Goal: Task Accomplishment & Management: Complete application form

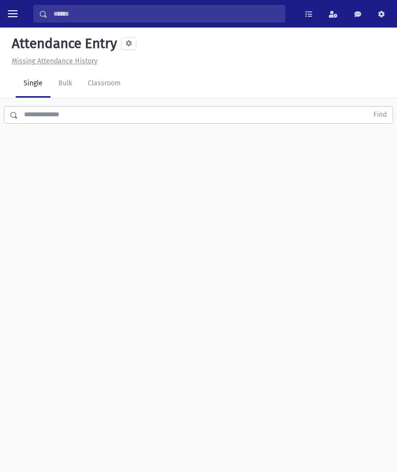
click at [109, 91] on link "Classroom" at bounding box center [104, 83] width 49 height 27
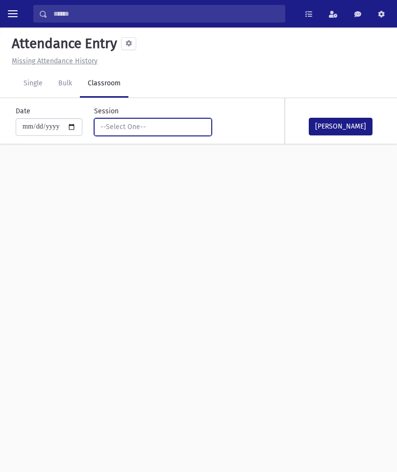
click at [160, 129] on div "--Select One--" at bounding box center [149, 127] width 97 height 10
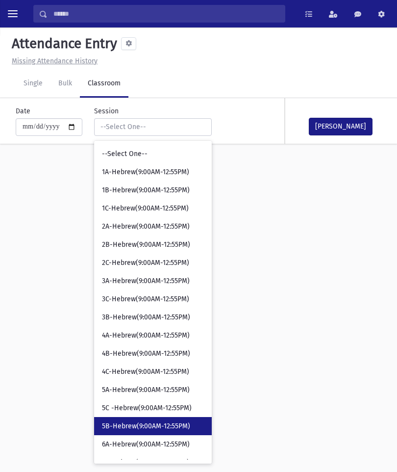
click at [137, 419] on link "5B-Hebrew(9:00AM-12:55PM)" at bounding box center [153, 426] width 118 height 18
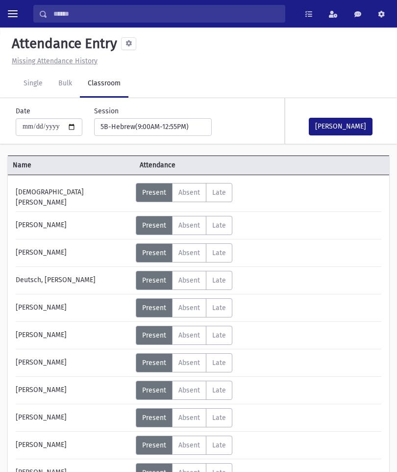
click at [349, 128] on button "[PERSON_NAME]" at bounding box center [341, 127] width 64 height 18
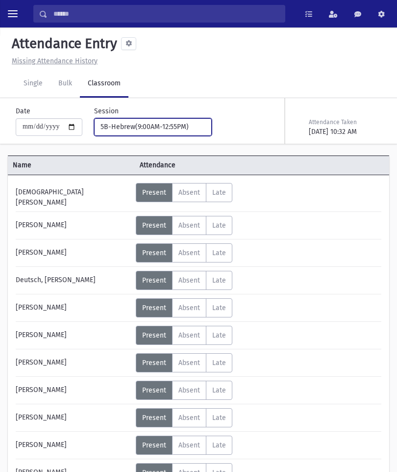
click at [160, 126] on div "5B-Hebrew(9:00AM-12:55PM)" at bounding box center [149, 127] width 97 height 10
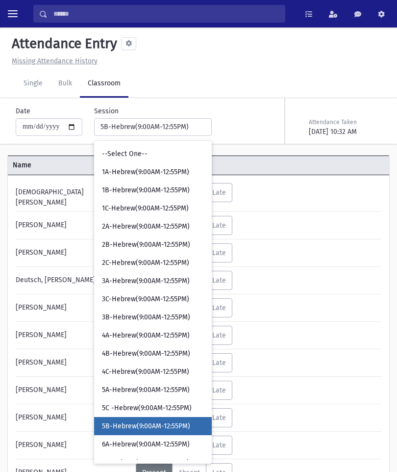
scroll to position [124, 0]
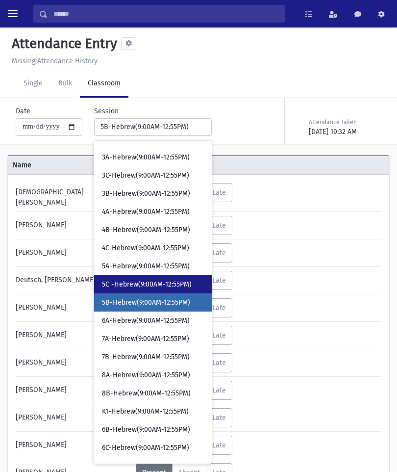
click at [160, 282] on span "5C -Hebrew(9:00AM-12:55PM)" at bounding box center [147, 285] width 90 height 10
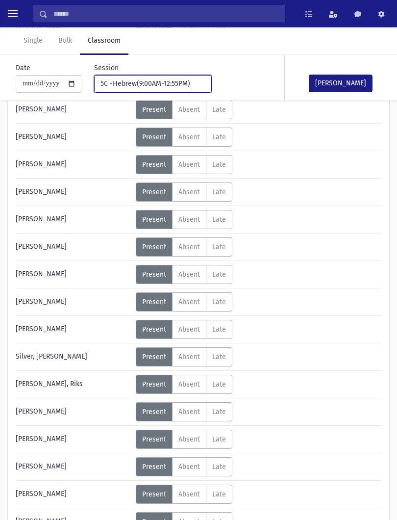
scroll to position [385, 0]
click at [193, 413] on span "Absent" at bounding box center [190, 412] width 22 height 8
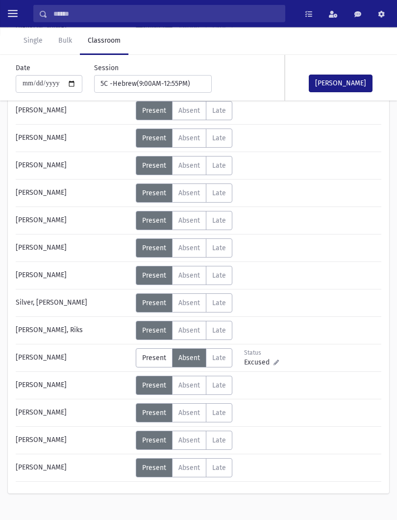
scroll to position [439, 0]
click at [195, 462] on label "Absent A" at bounding box center [189, 467] width 34 height 19
click at [355, 82] on button "[PERSON_NAME]" at bounding box center [341, 84] width 64 height 18
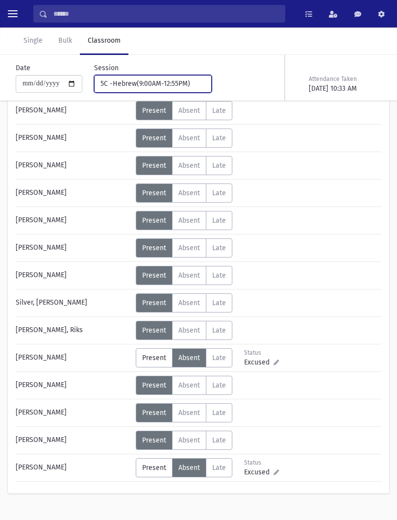
click at [175, 80] on div "5C -Hebrew(9:00AM-12:55PM)" at bounding box center [149, 84] width 97 height 10
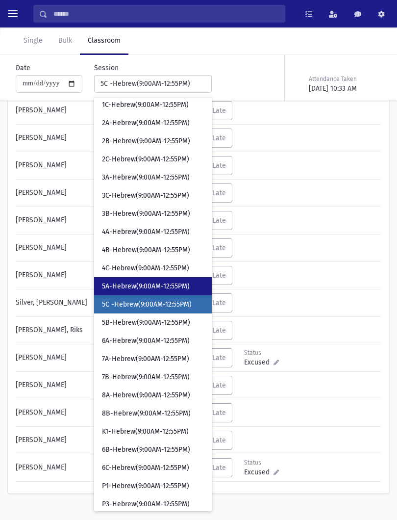
click at [167, 287] on span "5A-Hebrew(9:00AM-12:55PM)" at bounding box center [146, 287] width 88 height 10
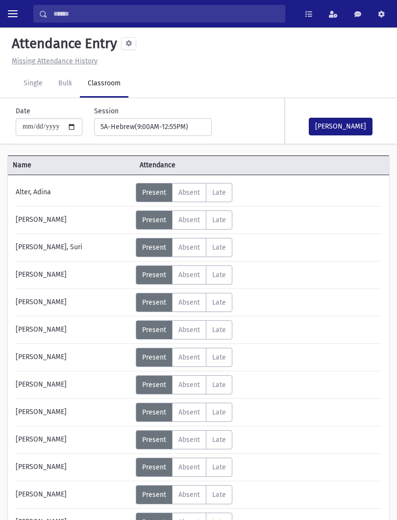
click at [338, 131] on button "[PERSON_NAME]" at bounding box center [341, 127] width 64 height 18
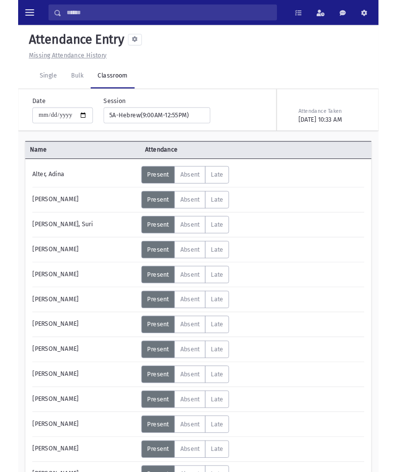
scroll to position [1, 0]
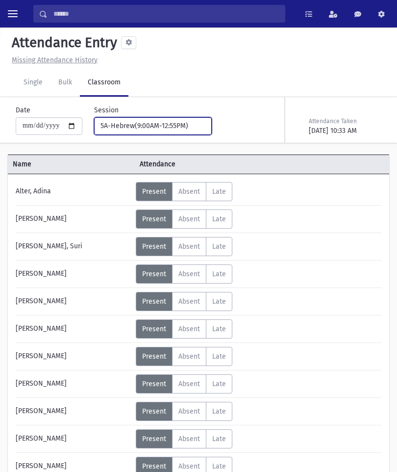
click at [178, 131] on div "5A-Hebrew(9:00AM-12:55PM)" at bounding box center [149, 126] width 97 height 11
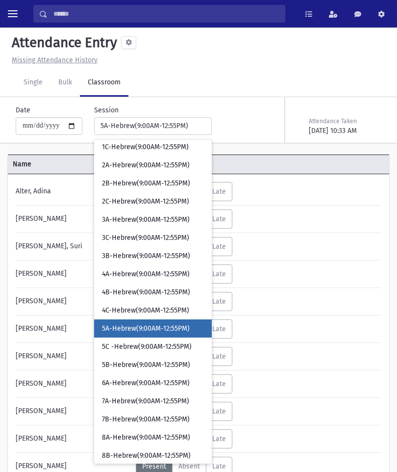
scroll to position [87, 0]
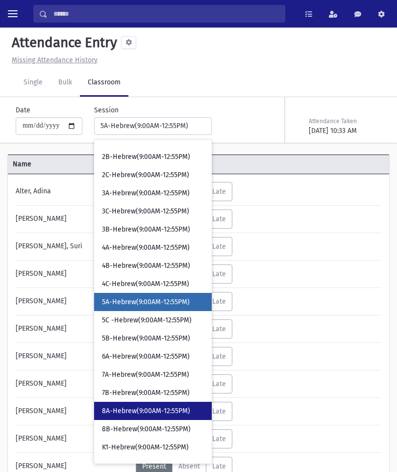
click at [160, 411] on span "8A-Hebrew(9:00AM-12:55PM)" at bounding box center [146, 411] width 88 height 10
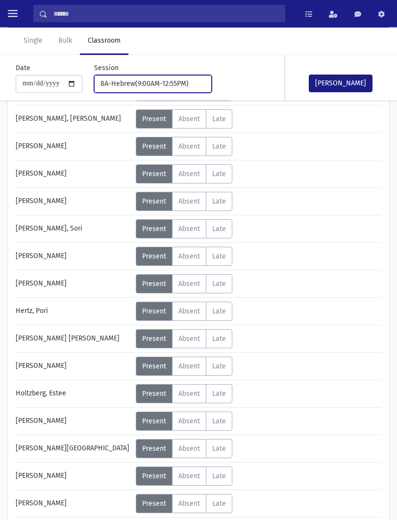
scroll to position [129, 0]
click at [183, 311] on span "Absent" at bounding box center [190, 311] width 22 height 8
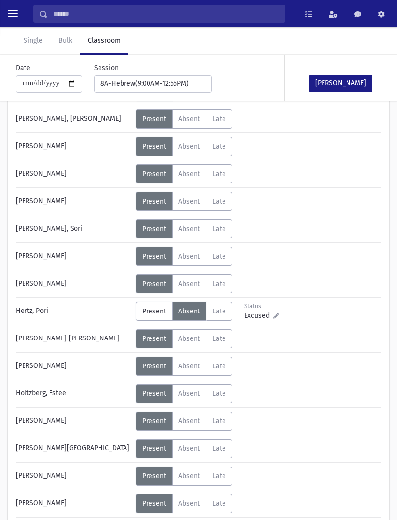
click at [345, 91] on button "[PERSON_NAME]" at bounding box center [341, 84] width 64 height 18
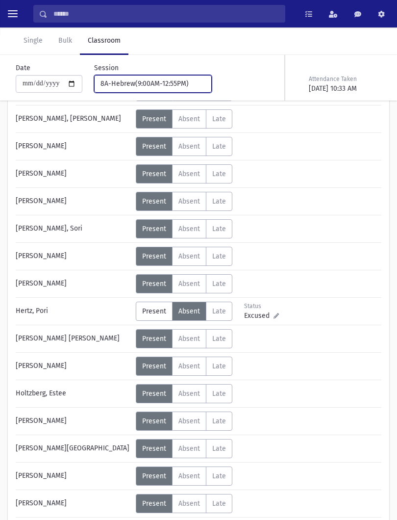
click at [157, 79] on div "8A-Hebrew(9:00AM-12:55PM)" at bounding box center [149, 84] width 97 height 10
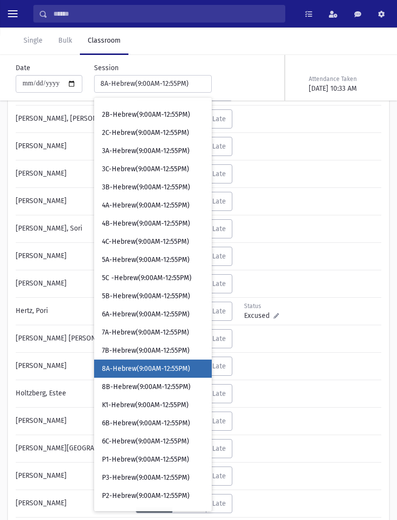
scroll to position [151, 0]
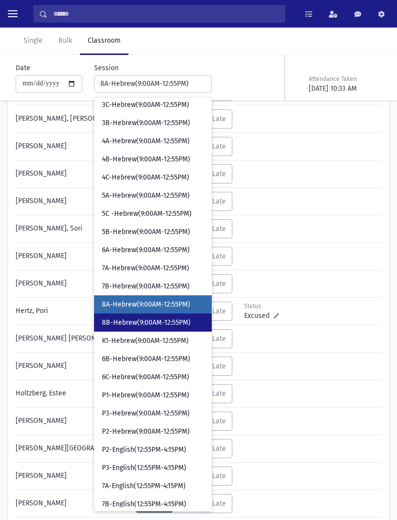
click at [168, 327] on span "8B-Hebrew(9:00AM-12:55PM)" at bounding box center [146, 323] width 89 height 10
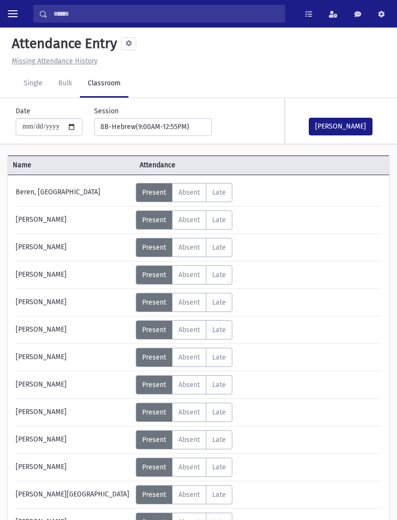
click at [352, 118] on button "[PERSON_NAME]" at bounding box center [341, 127] width 64 height 18
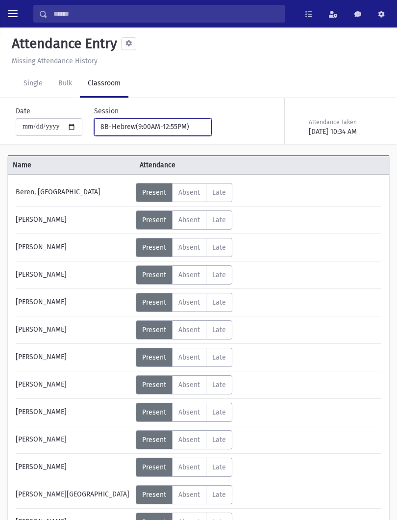
click at [154, 123] on div "8B-Hebrew(9:00AM-12:55PM)" at bounding box center [149, 127] width 97 height 10
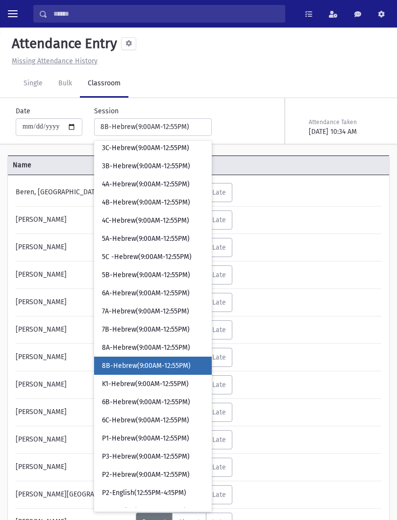
scroll to position [190, 0]
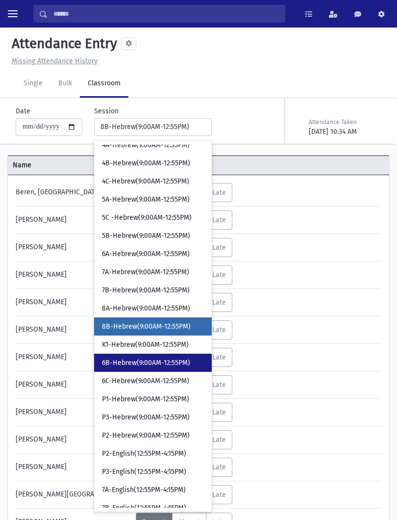
click at [145, 370] on link "6B-Hebrew(9:00AM-12:55PM)" at bounding box center [153, 363] width 118 height 18
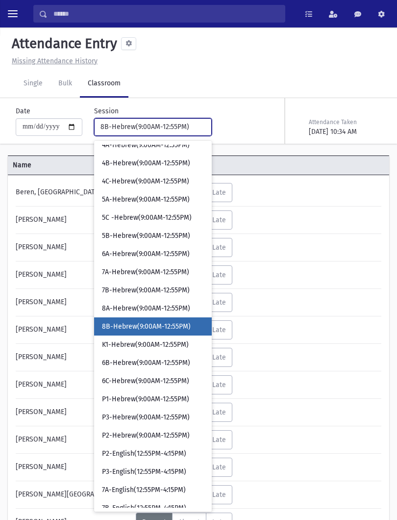
select select "****"
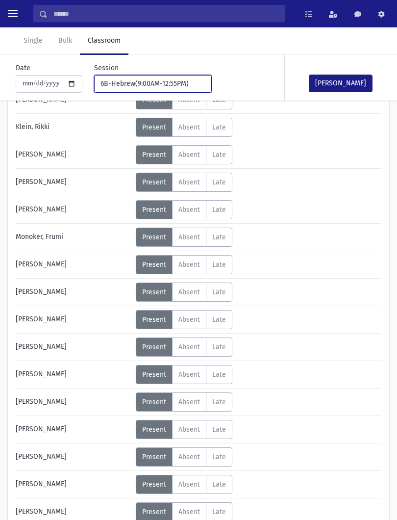
scroll to position [285, 0]
click at [196, 403] on span "Absent" at bounding box center [190, 402] width 22 height 8
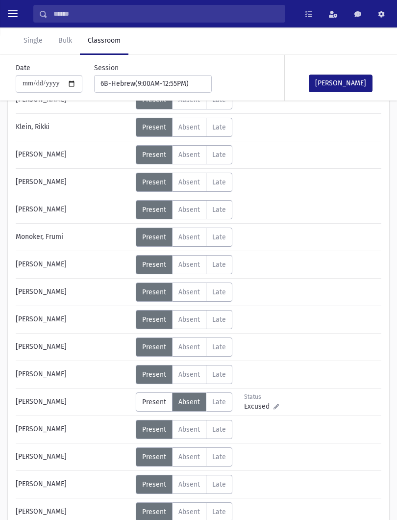
click at [189, 216] on label "Absent A" at bounding box center [189, 209] width 34 height 19
click at [263, 217] on span "Excused" at bounding box center [258, 214] width 29 height 10
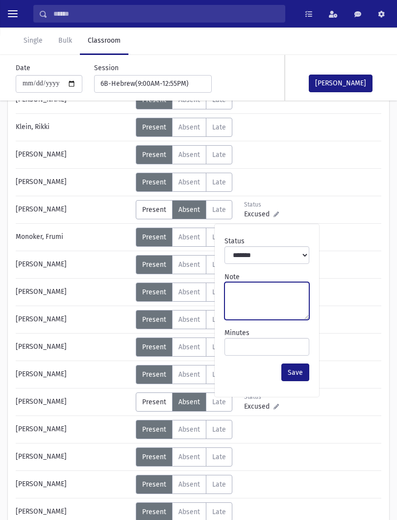
click at [250, 311] on textarea "Note" at bounding box center [267, 301] width 85 height 38
type textarea "*******"
click at [360, 76] on button "[PERSON_NAME]" at bounding box center [341, 84] width 64 height 18
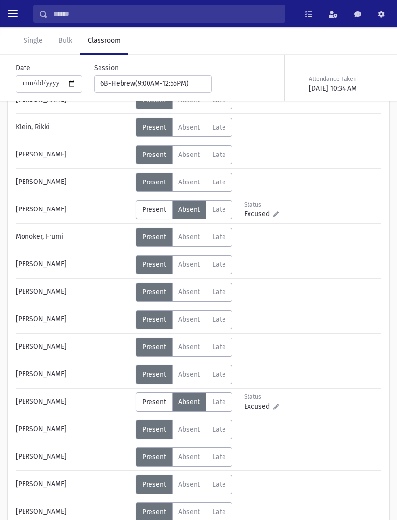
click at [262, 405] on span "Excused" at bounding box center [258, 406] width 29 height 10
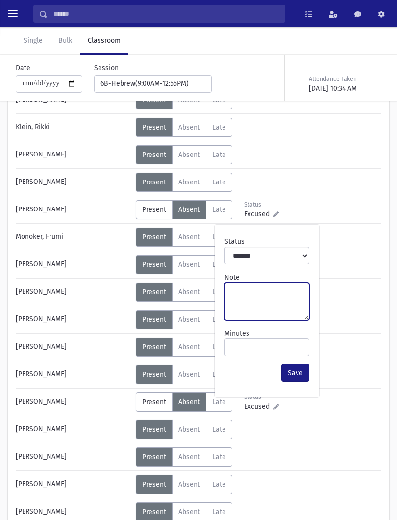
click at [269, 304] on textarea "Note" at bounding box center [267, 302] width 85 height 38
type textarea "******"
click at [299, 373] on button "Save" at bounding box center [296, 373] width 28 height 18
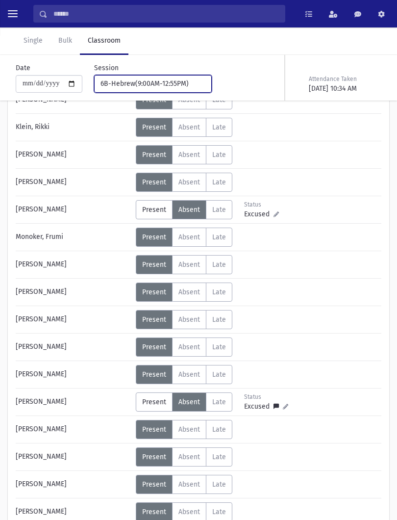
click at [153, 91] on button "6B-Hebrew(9:00AM-12:55PM)" at bounding box center [153, 84] width 118 height 18
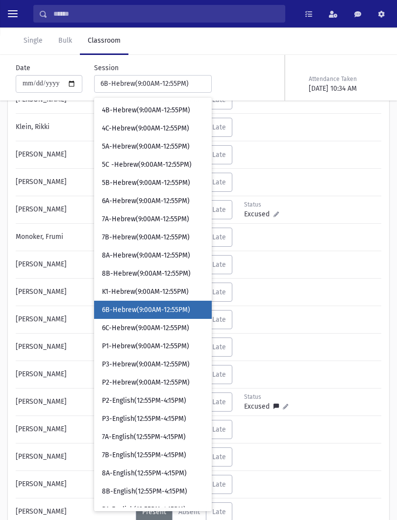
scroll to position [187, 0]
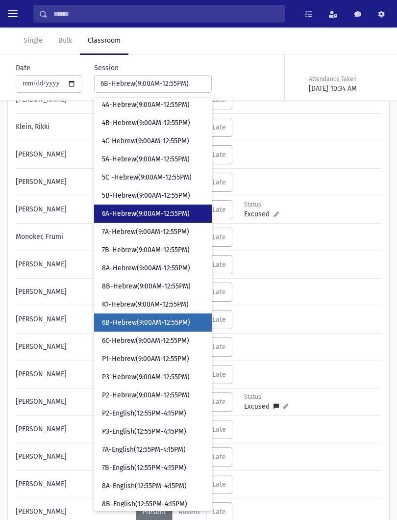
click at [154, 214] on span "6A-Hebrew(9:00AM-12:55PM)" at bounding box center [146, 214] width 88 height 10
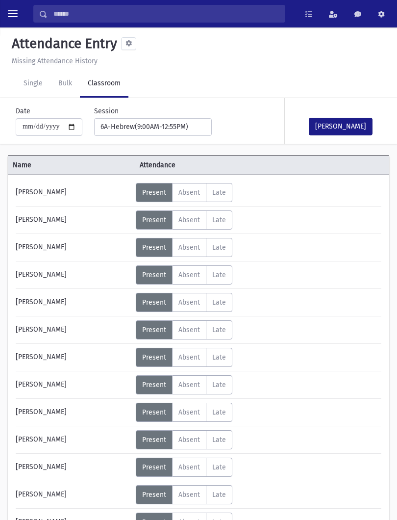
click at [349, 123] on button "[PERSON_NAME]" at bounding box center [341, 127] width 64 height 18
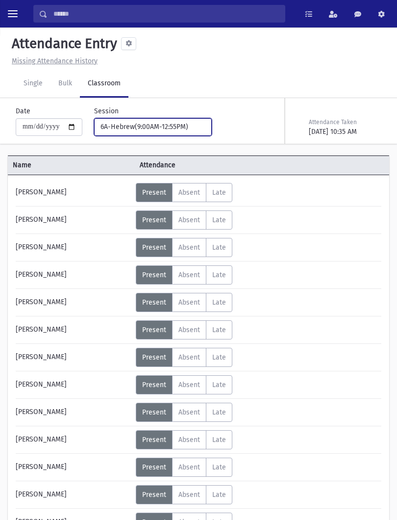
click at [158, 127] on div "6A-Hebrew(9:00AM-12:55PM)" at bounding box center [149, 127] width 97 height 10
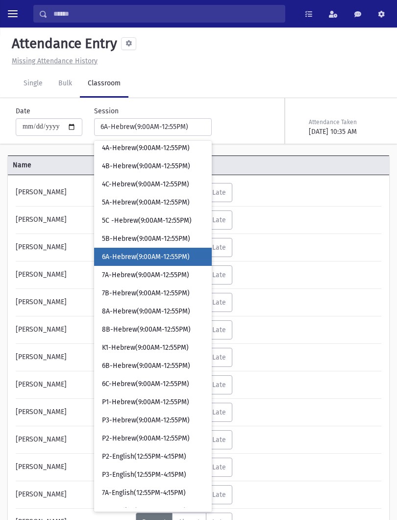
scroll to position [118, 0]
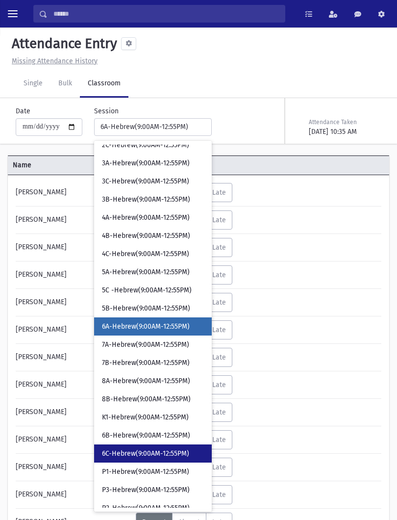
click at [145, 453] on span "6C-Hebrew(9:00AM-12:55PM)" at bounding box center [145, 454] width 87 height 10
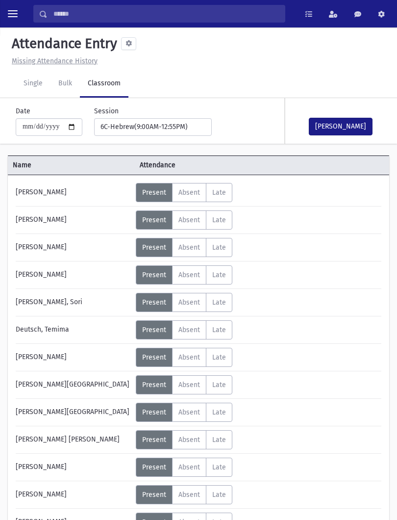
click at [358, 128] on button "[PERSON_NAME]" at bounding box center [341, 127] width 64 height 18
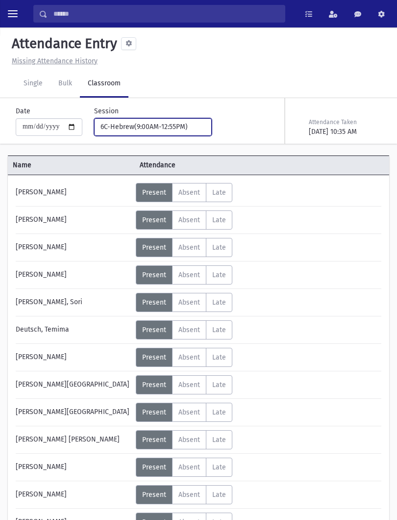
click at [172, 120] on button "6C-Hebrew(9:00AM-12:55PM)" at bounding box center [153, 127] width 118 height 18
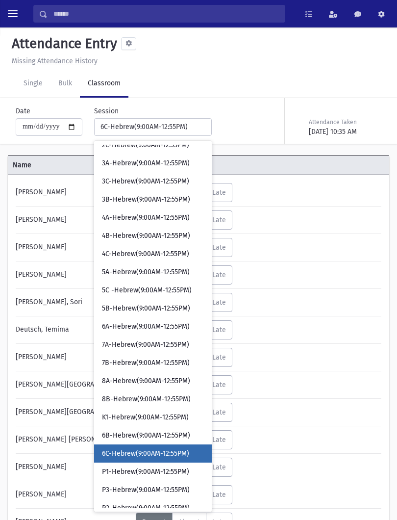
scroll to position [245, 0]
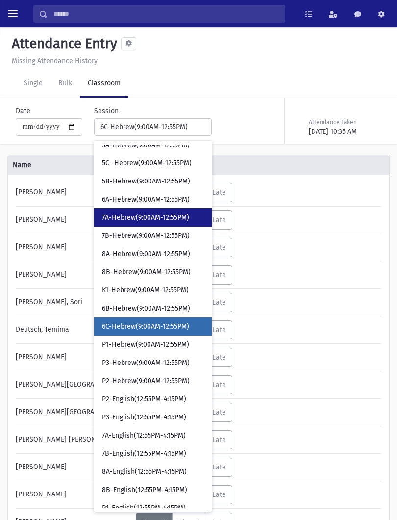
click at [146, 219] on span "7A-Hebrew(9:00AM-12:55PM)" at bounding box center [145, 218] width 87 height 10
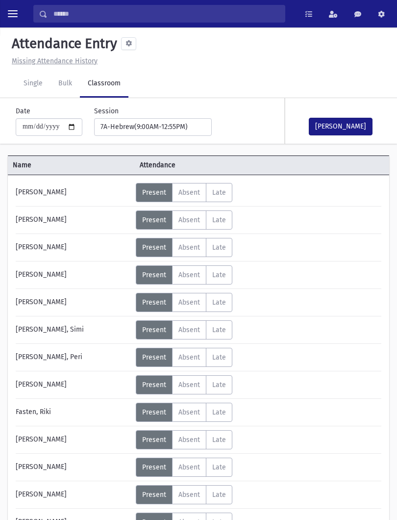
click at [343, 127] on button "[PERSON_NAME]" at bounding box center [341, 127] width 64 height 18
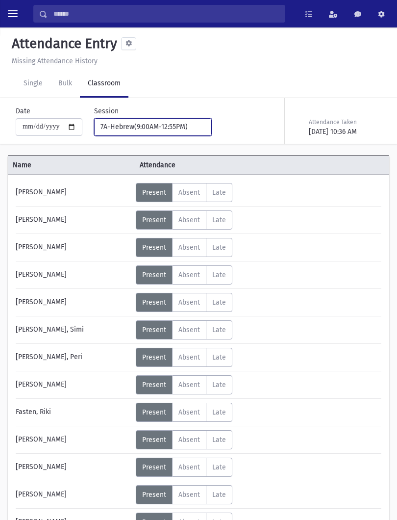
click at [166, 128] on div "7A-Hebrew(9:00AM-12:55PM)" at bounding box center [149, 127] width 97 height 10
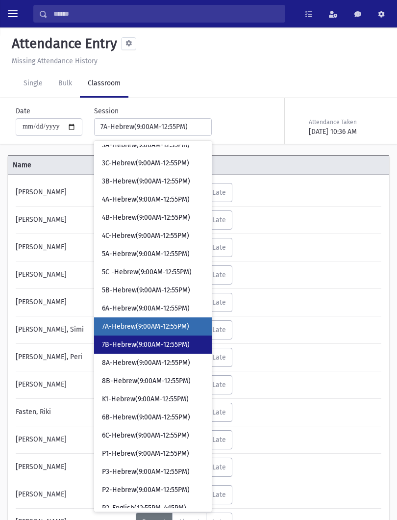
click at [153, 337] on link "7B-Hebrew(9:00AM-12:55PM)" at bounding box center [153, 345] width 118 height 18
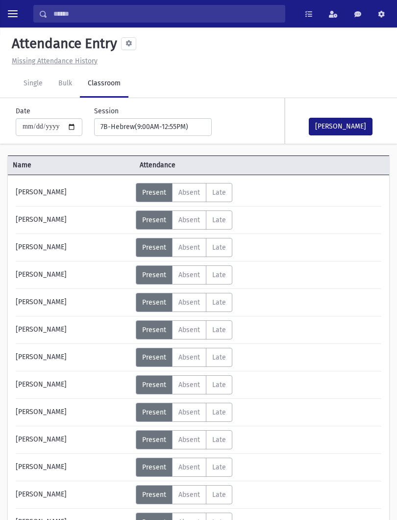
click at [345, 128] on button "[PERSON_NAME]" at bounding box center [341, 127] width 64 height 18
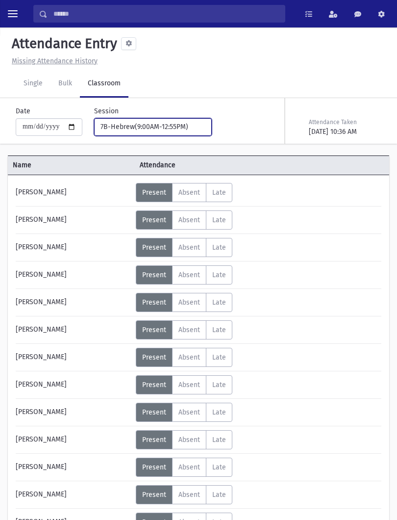
click at [178, 132] on button "7B-Hebrew(9:00AM-12:55PM)" at bounding box center [153, 127] width 118 height 18
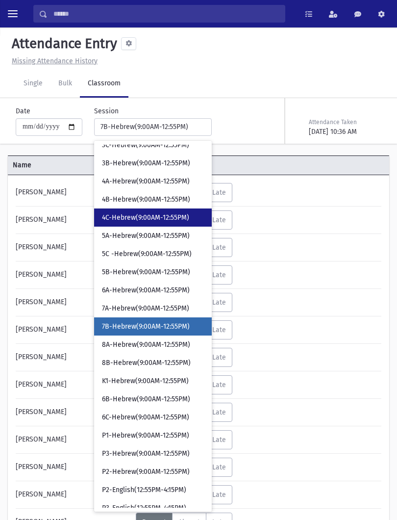
click at [161, 218] on span "4C-Hebrew(9:00AM-12:55PM)" at bounding box center [145, 218] width 87 height 10
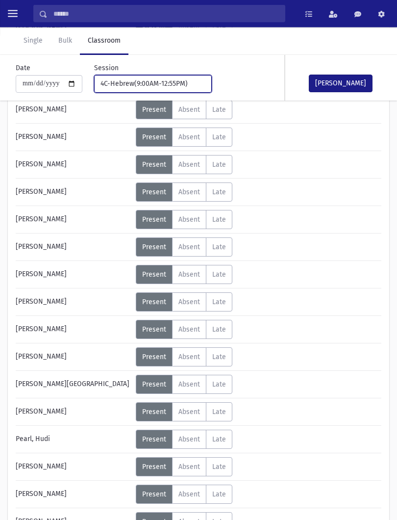
scroll to position [220, 0]
click at [203, 463] on label "Absent A" at bounding box center [189, 466] width 34 height 19
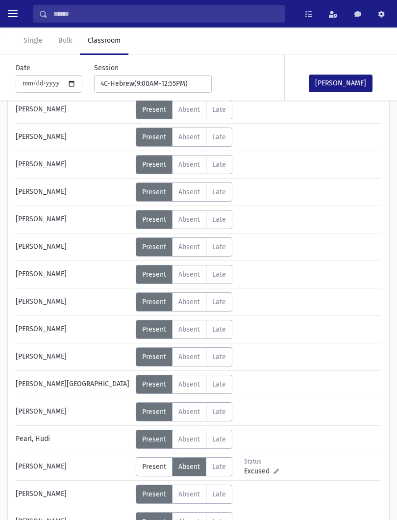
click at [192, 443] on span "Absent" at bounding box center [190, 439] width 22 height 8
click at [351, 81] on button "[PERSON_NAME]" at bounding box center [341, 84] width 64 height 18
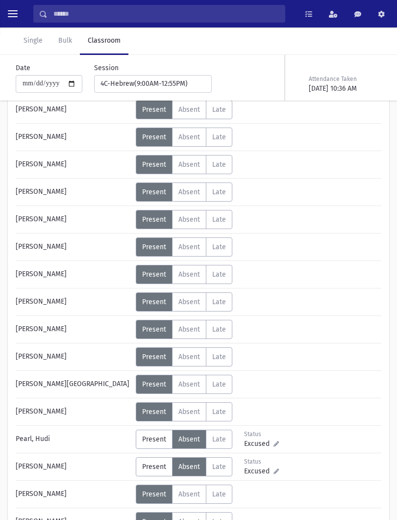
click at [172, 73] on div "**********" at bounding box center [147, 78] width 130 height 30
click at [183, 82] on div "4C-Hebrew(9:00AM-12:55PM)" at bounding box center [149, 84] width 97 height 10
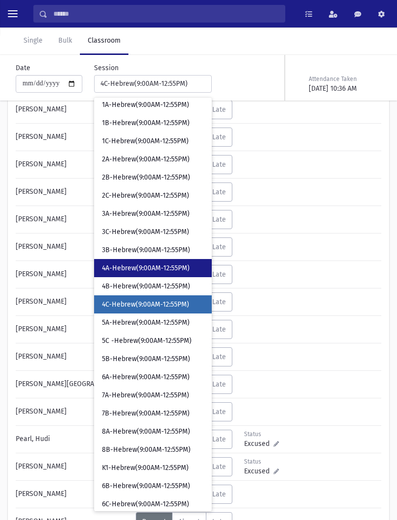
click at [168, 269] on span "4A-Hebrew(9:00AM-12:55PM)" at bounding box center [146, 269] width 88 height 10
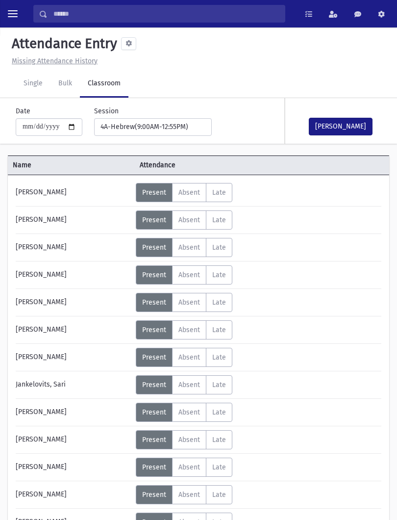
click at [343, 126] on button "[PERSON_NAME]" at bounding box center [341, 127] width 64 height 18
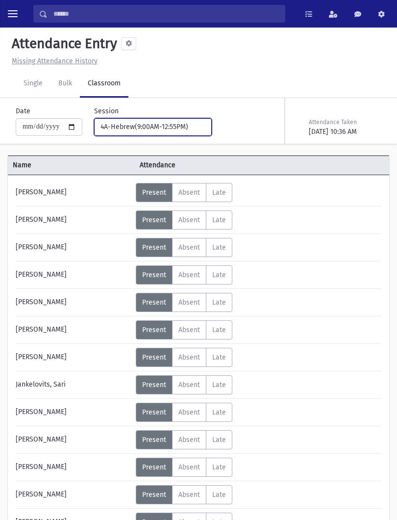
click at [170, 125] on div "4A-Hebrew(9:00AM-12:55PM)" at bounding box center [149, 127] width 97 height 10
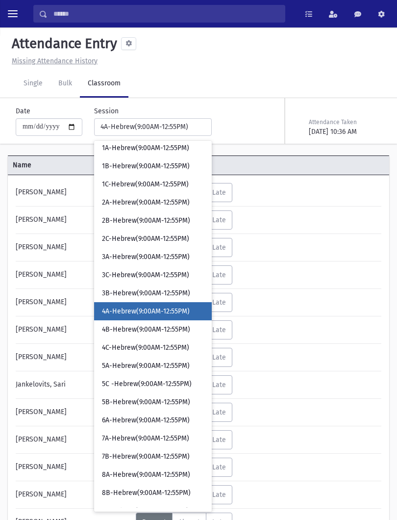
scroll to position [9, 0]
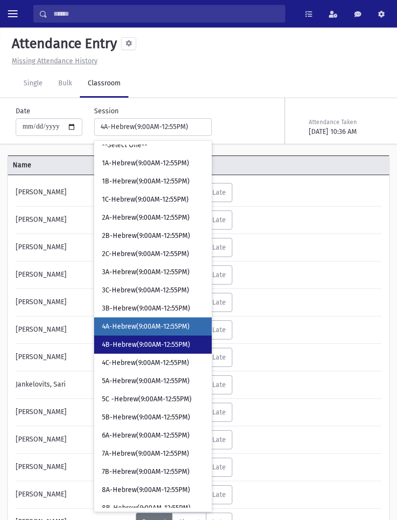
click at [165, 343] on span "4B-Hebrew(9:00AM-12:55PM)" at bounding box center [146, 345] width 88 height 10
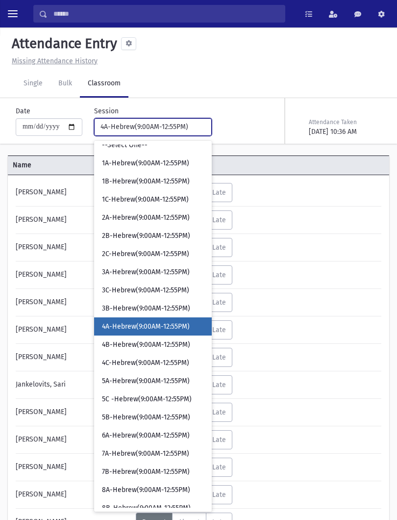
select select "****"
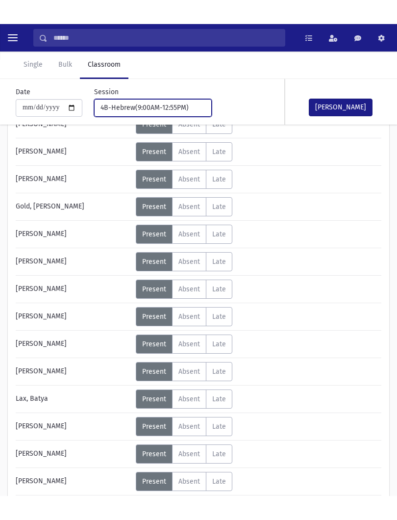
scroll to position [174, 0]
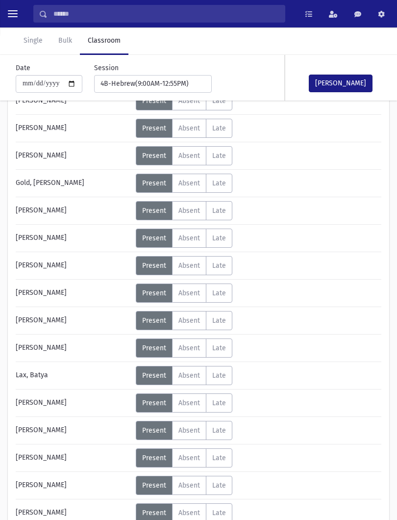
click at [194, 238] on span "Absent" at bounding box center [190, 238] width 22 height 8
click at [263, 239] on span "Excused" at bounding box center [258, 243] width 29 height 10
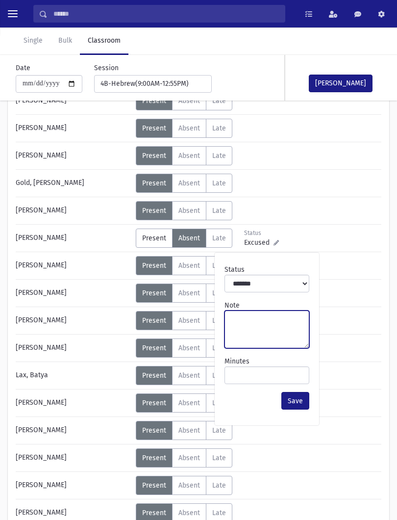
click at [263, 323] on textarea "Note" at bounding box center [267, 330] width 85 height 38
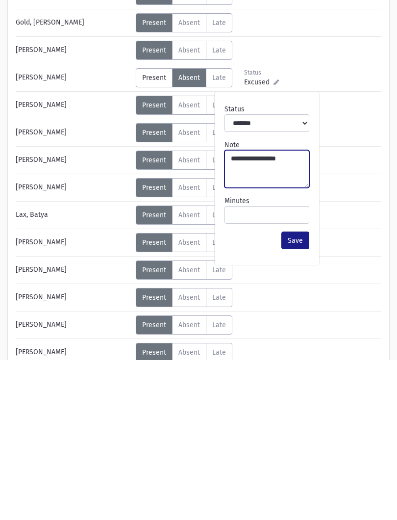
type textarea "**********"
click at [306, 392] on button "Save" at bounding box center [296, 401] width 28 height 18
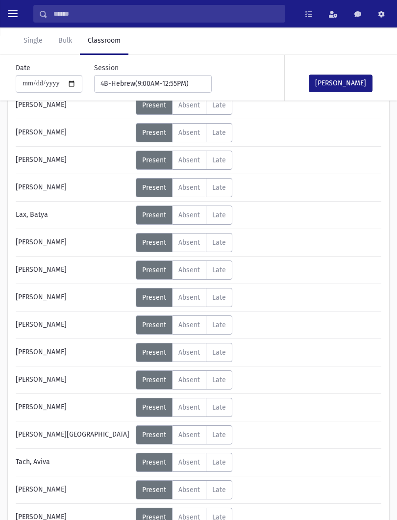
click at [349, 79] on button "[PERSON_NAME]" at bounding box center [341, 84] width 64 height 18
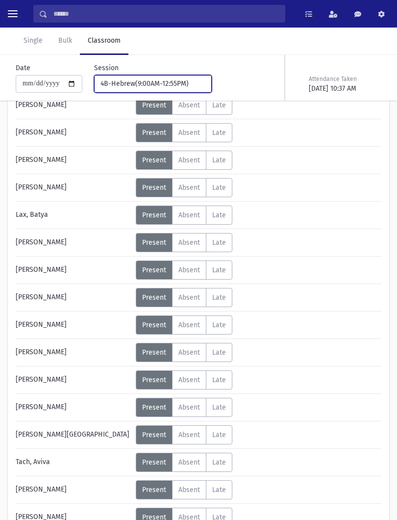
click at [160, 85] on div "4B-Hebrew(9:00AM-12:55PM)" at bounding box center [149, 84] width 97 height 10
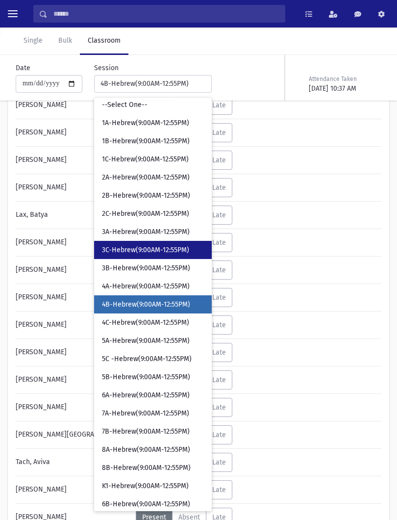
click at [155, 252] on span "3C-Hebrew(9:00AM-12:55PM)" at bounding box center [145, 250] width 87 height 10
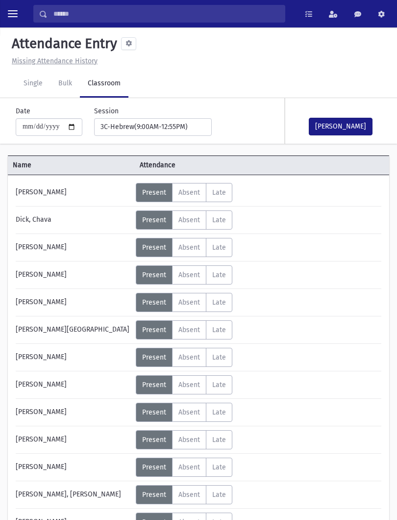
click at [339, 124] on button "[PERSON_NAME]" at bounding box center [341, 127] width 64 height 18
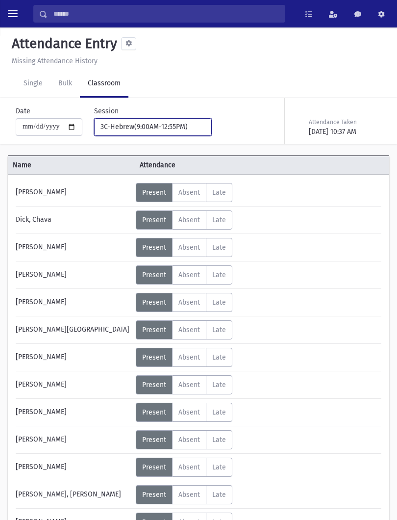
click at [175, 131] on div "3C-Hebrew(9:00AM-12:55PM)" at bounding box center [149, 127] width 97 height 10
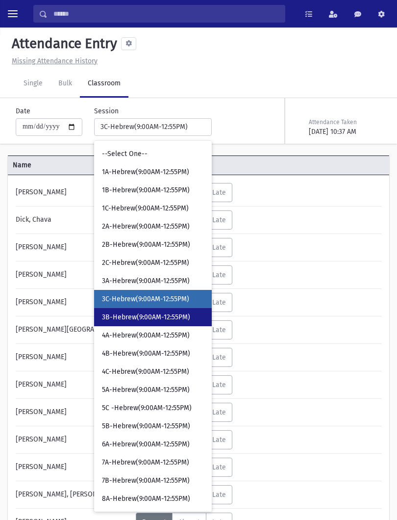
click at [147, 309] on link "3B-Hebrew(9:00AM-12:55PM)" at bounding box center [153, 317] width 118 height 18
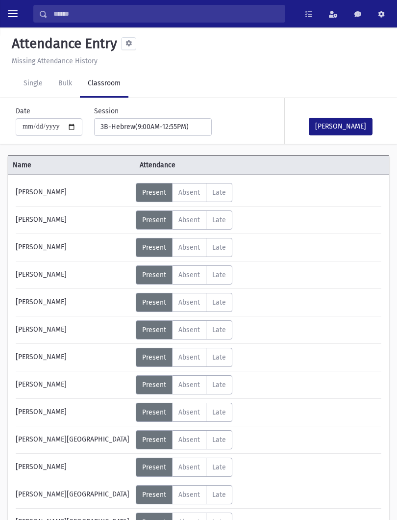
click at [348, 119] on button "[PERSON_NAME]" at bounding box center [341, 127] width 64 height 18
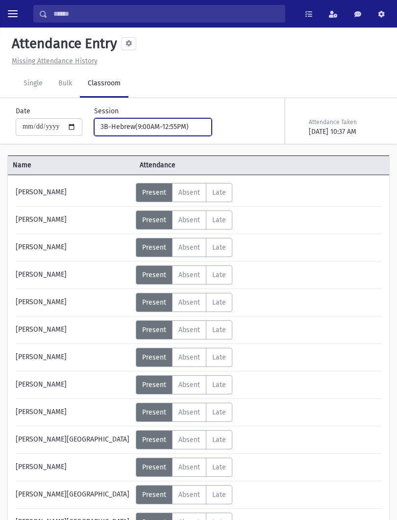
click at [164, 130] on div "3B-Hebrew(9:00AM-12:55PM)" at bounding box center [149, 127] width 97 height 10
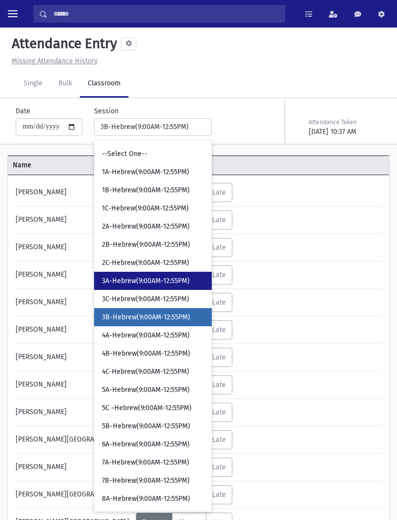
click at [157, 279] on span "3A-Hebrew(9:00AM-12:55PM)" at bounding box center [146, 281] width 88 height 10
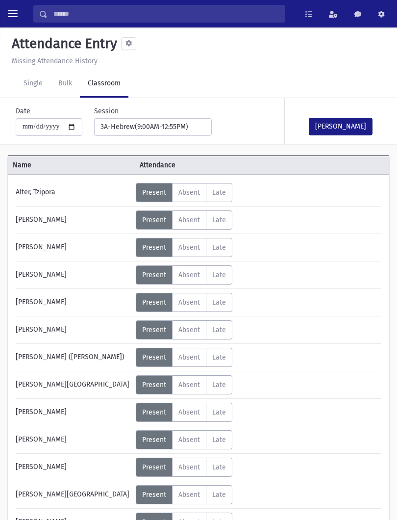
click at [349, 127] on button "[PERSON_NAME]" at bounding box center [341, 127] width 64 height 18
click at [161, 113] on div "**********" at bounding box center [147, 121] width 130 height 30
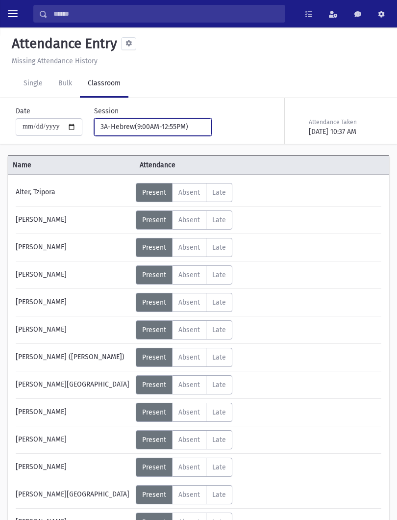
click at [156, 133] on button "3A-Hebrew(9:00AM-12:55PM)" at bounding box center [153, 127] width 118 height 18
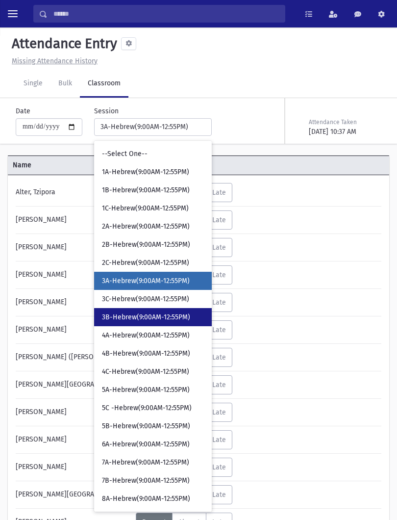
click at [149, 319] on span "3B-Hebrew(9:00AM-12:55PM)" at bounding box center [146, 318] width 88 height 10
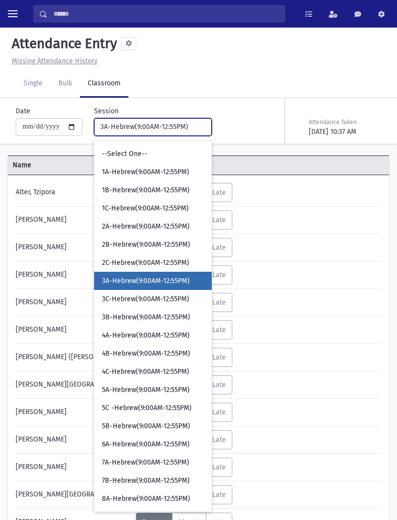
select select "****"
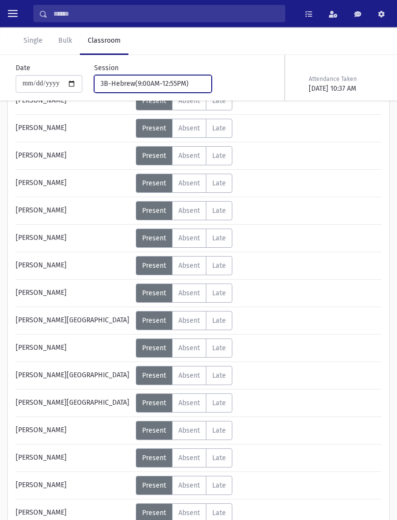
scroll to position [121, 0]
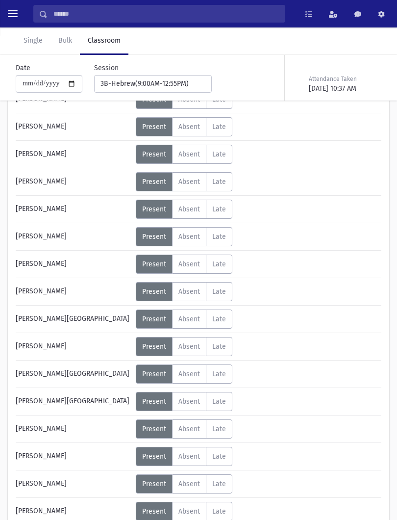
click at [189, 402] on span "Absent" at bounding box center [190, 401] width 22 height 8
